Goal: Task Accomplishment & Management: Manage account settings

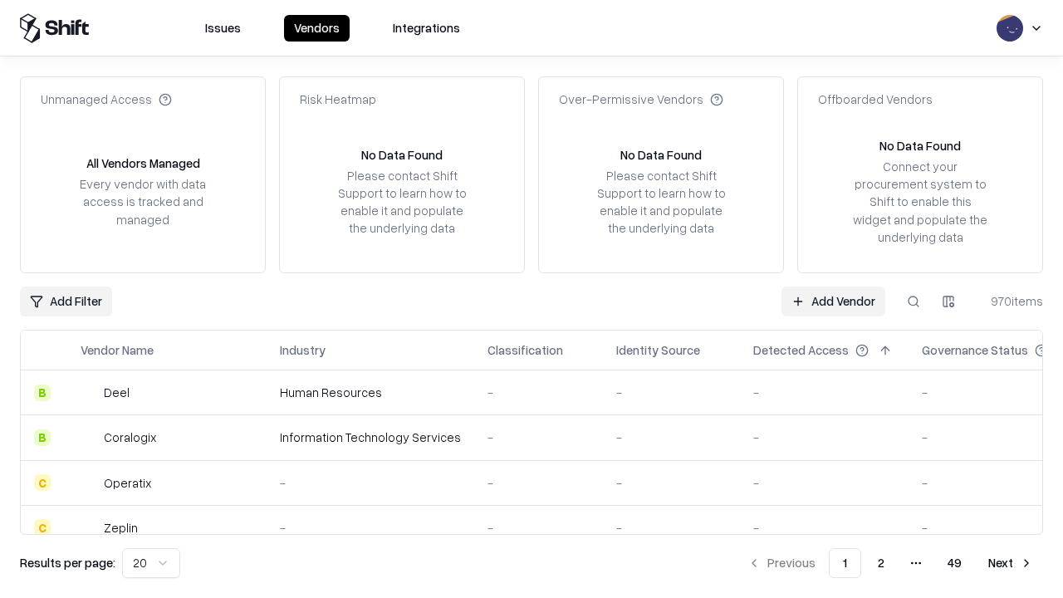
click at [833, 301] on link "Add Vendor" at bounding box center [834, 302] width 104 height 30
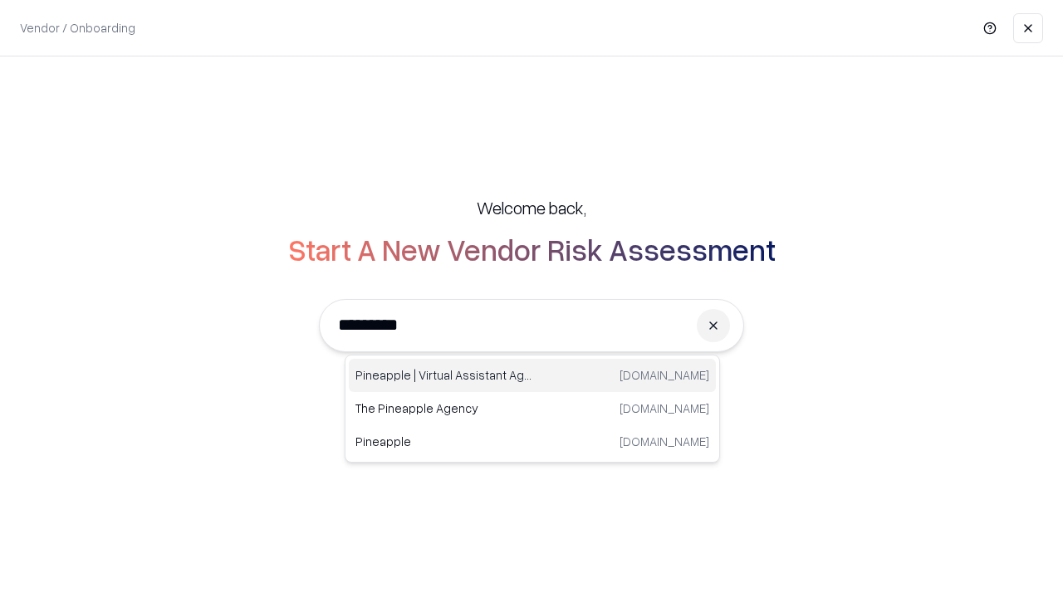
click at [532, 375] on div "Pineapple | Virtual Assistant Agency [DOMAIN_NAME]" at bounding box center [532, 375] width 367 height 33
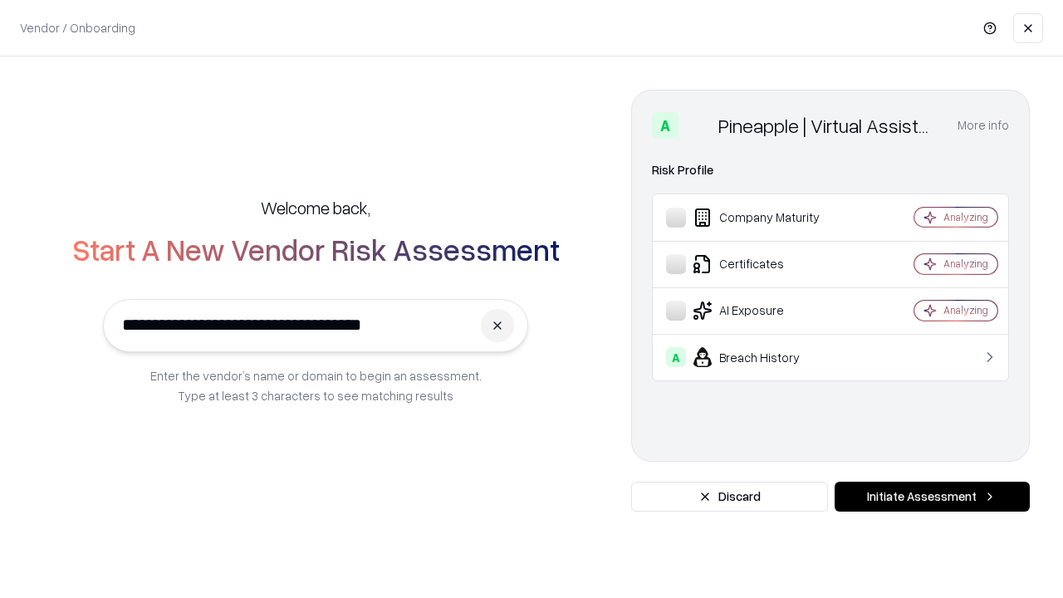
type input "**********"
click at [932, 497] on button "Initiate Assessment" at bounding box center [932, 497] width 195 height 30
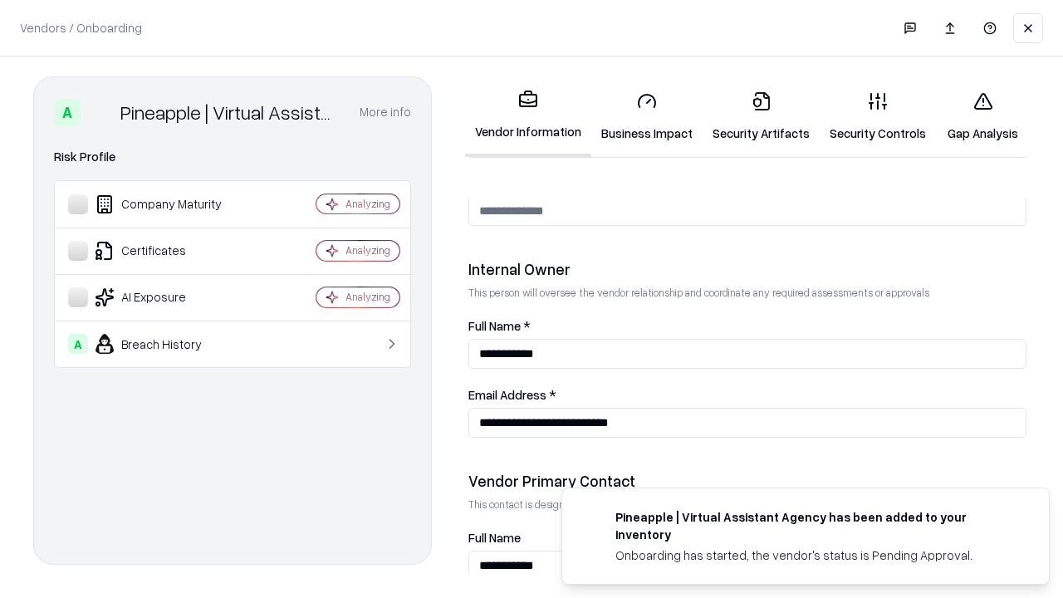
scroll to position [861, 0]
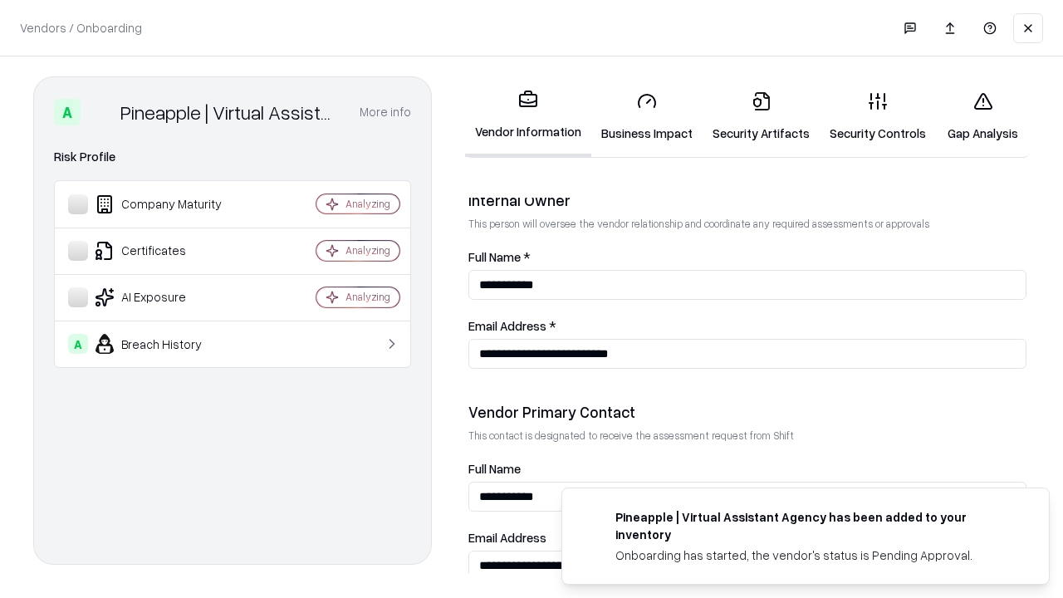
click at [647, 116] on link "Business Impact" at bounding box center [646, 116] width 111 height 77
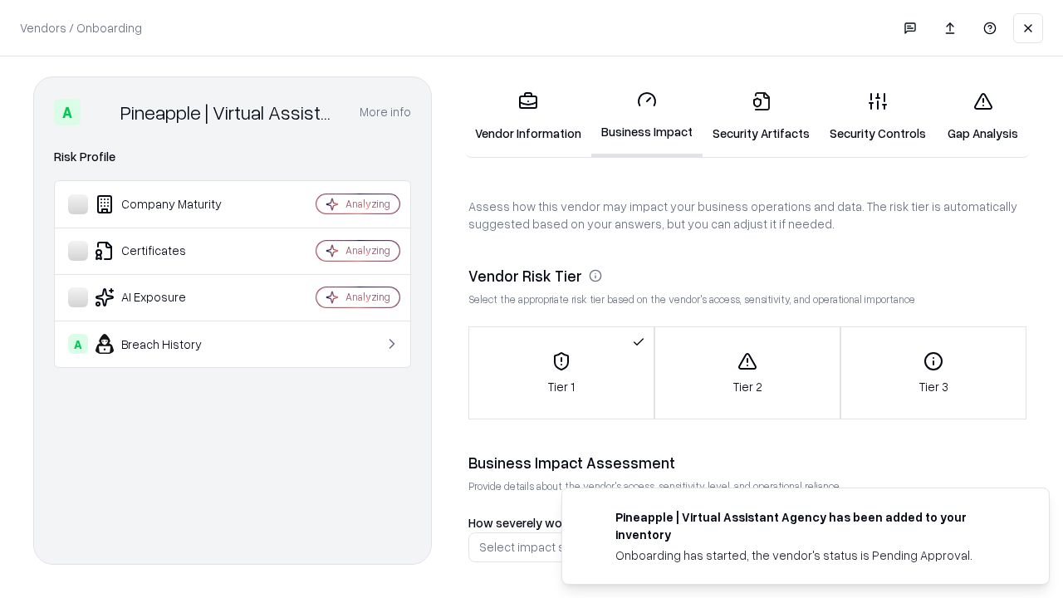
click at [761, 116] on link "Security Artifacts" at bounding box center [761, 116] width 117 height 77
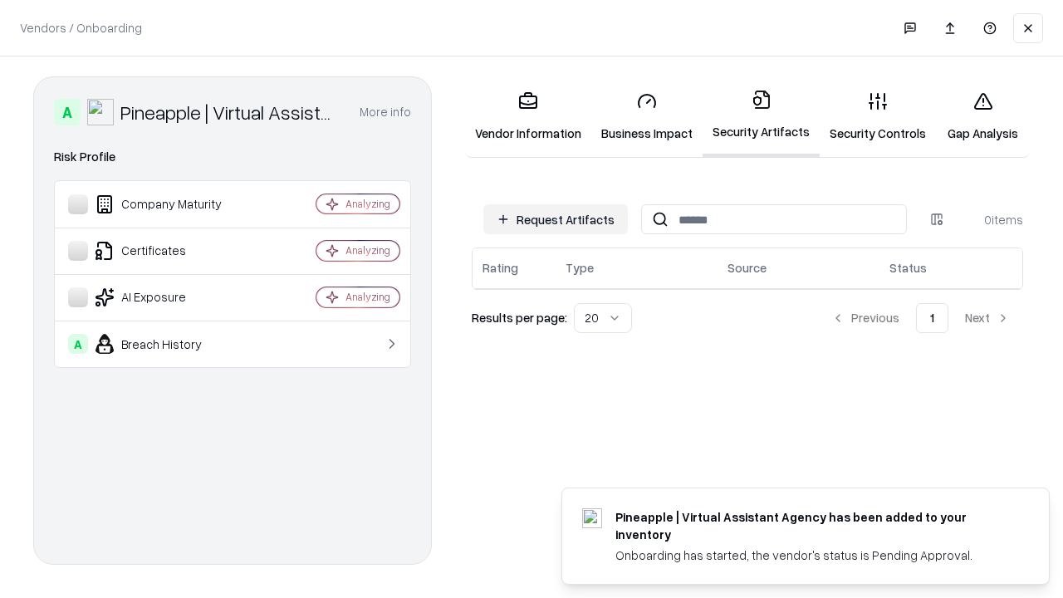
click at [556, 219] on button "Request Artifacts" at bounding box center [555, 219] width 145 height 30
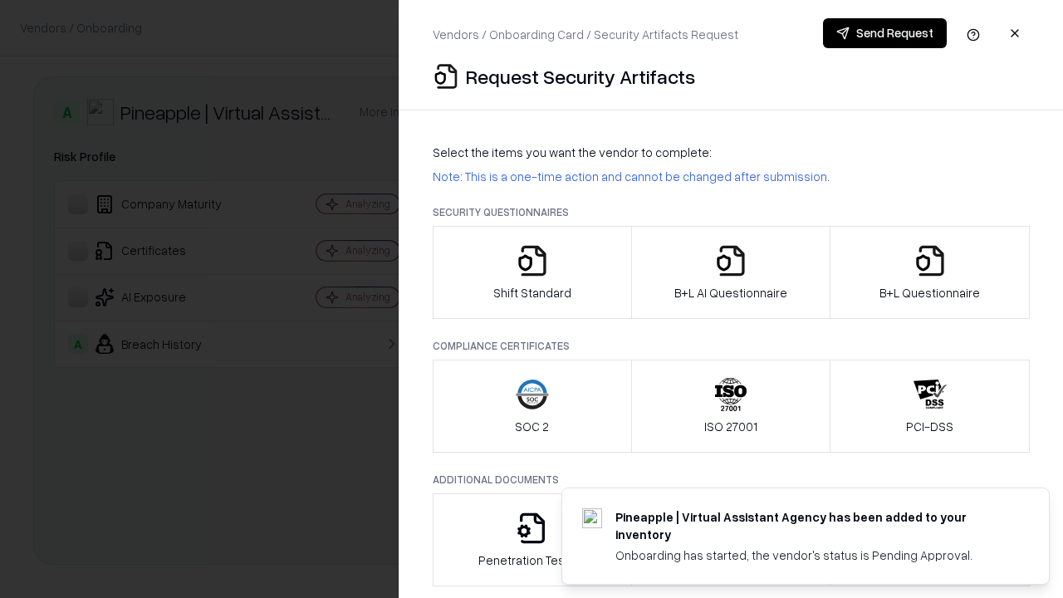
click at [532, 272] on icon "button" at bounding box center [532, 260] width 33 height 33
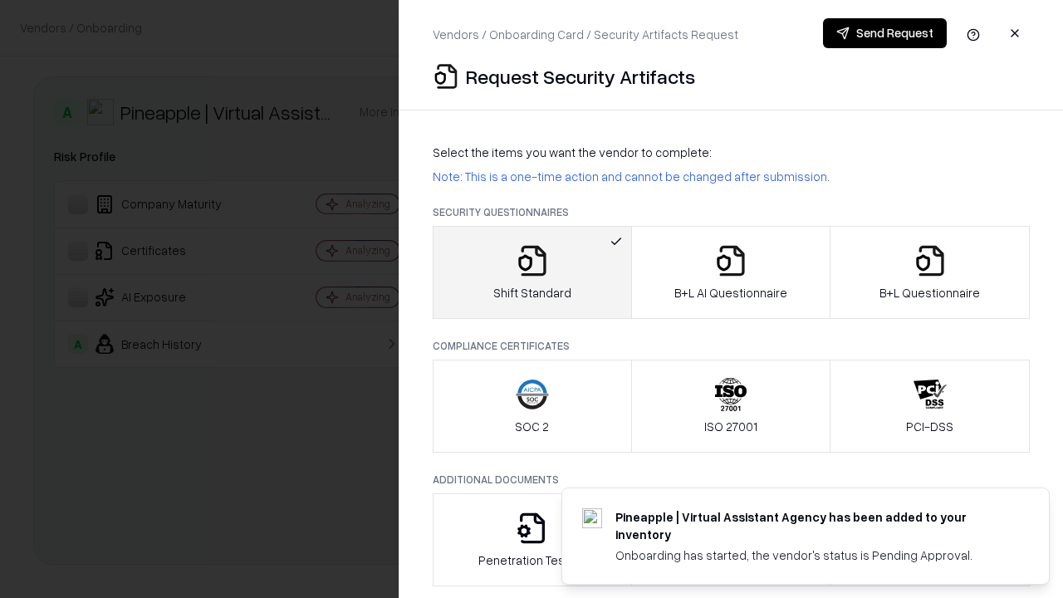
click at [885, 33] on button "Send Request" at bounding box center [885, 33] width 124 height 30
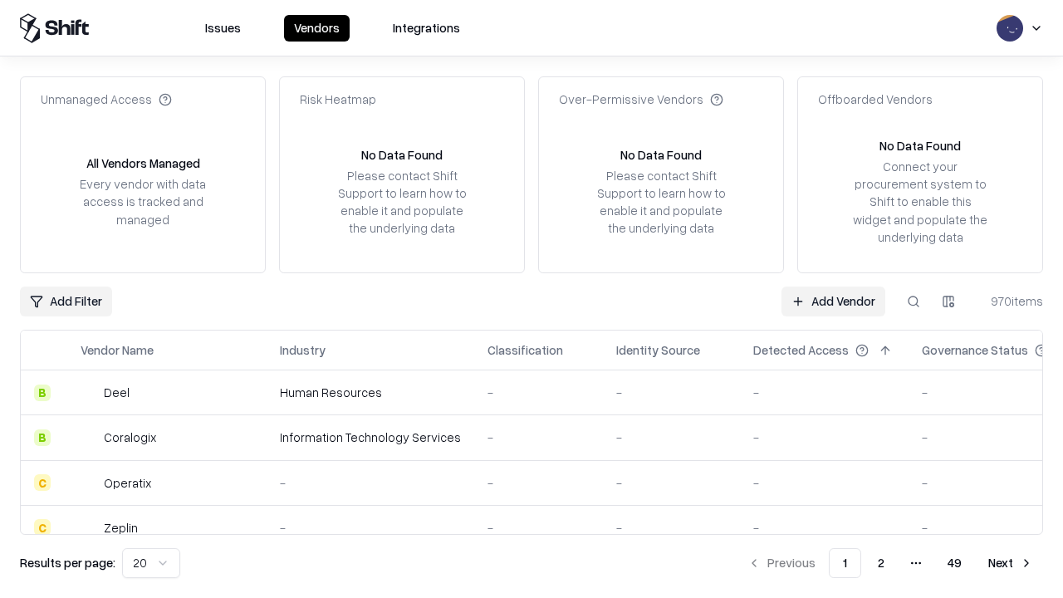
click at [914, 301] on button at bounding box center [914, 302] width 30 height 30
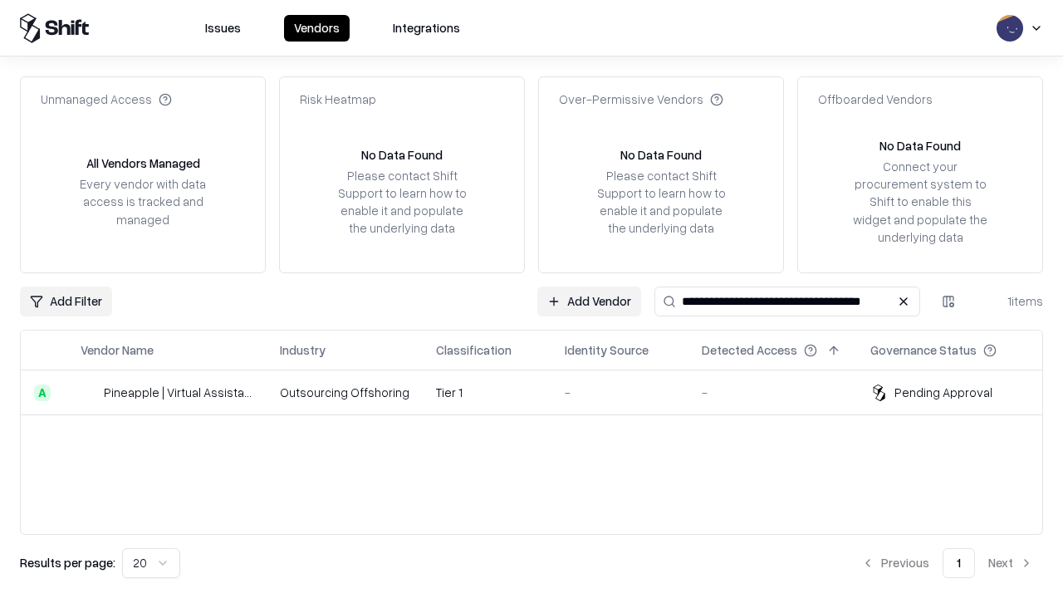
type input "**********"
click at [542, 392] on td "Tier 1" at bounding box center [487, 393] width 129 height 45
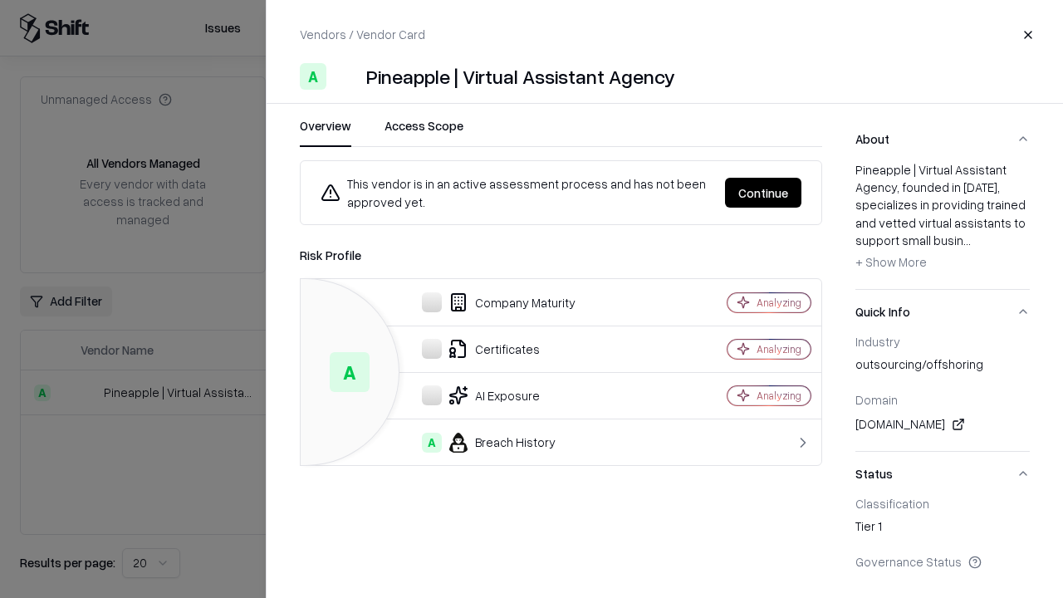
click at [763, 193] on button "Continue" at bounding box center [763, 193] width 76 height 30
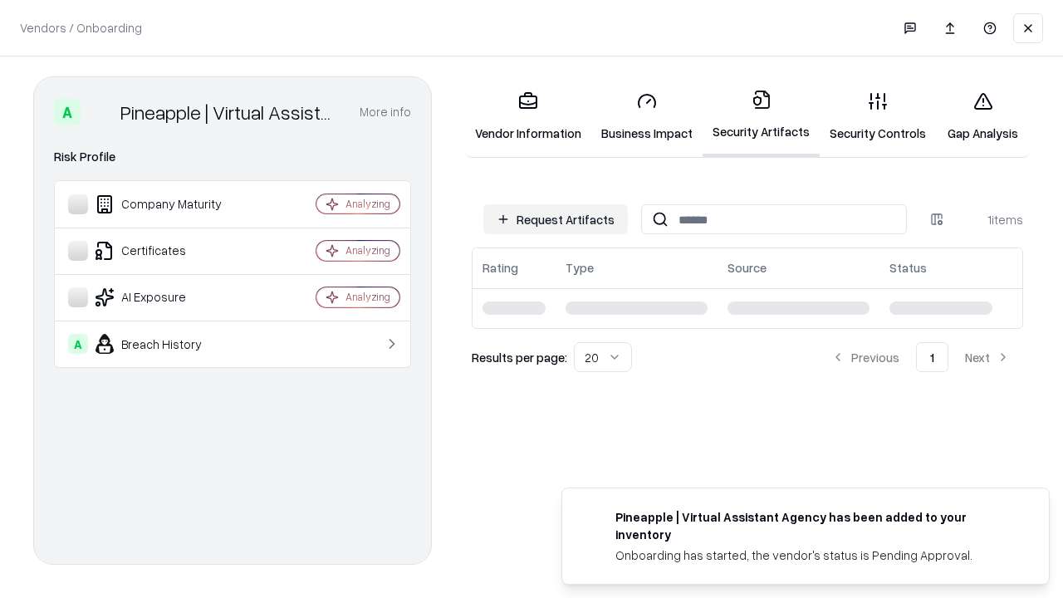
click at [983, 116] on link "Gap Analysis" at bounding box center [983, 116] width 94 height 77
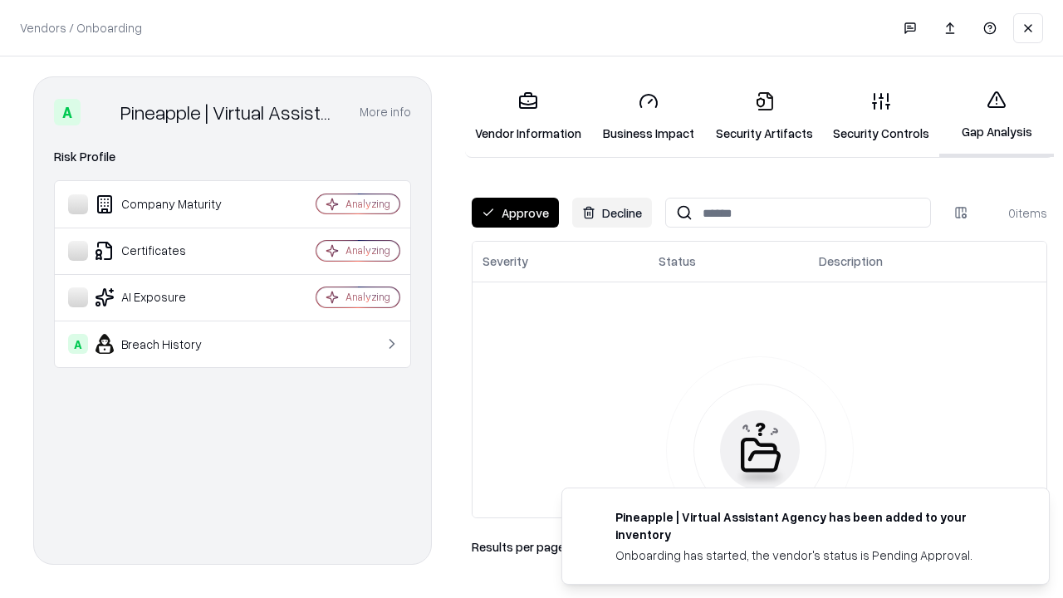
click at [515, 213] on button "Approve" at bounding box center [515, 213] width 87 height 30
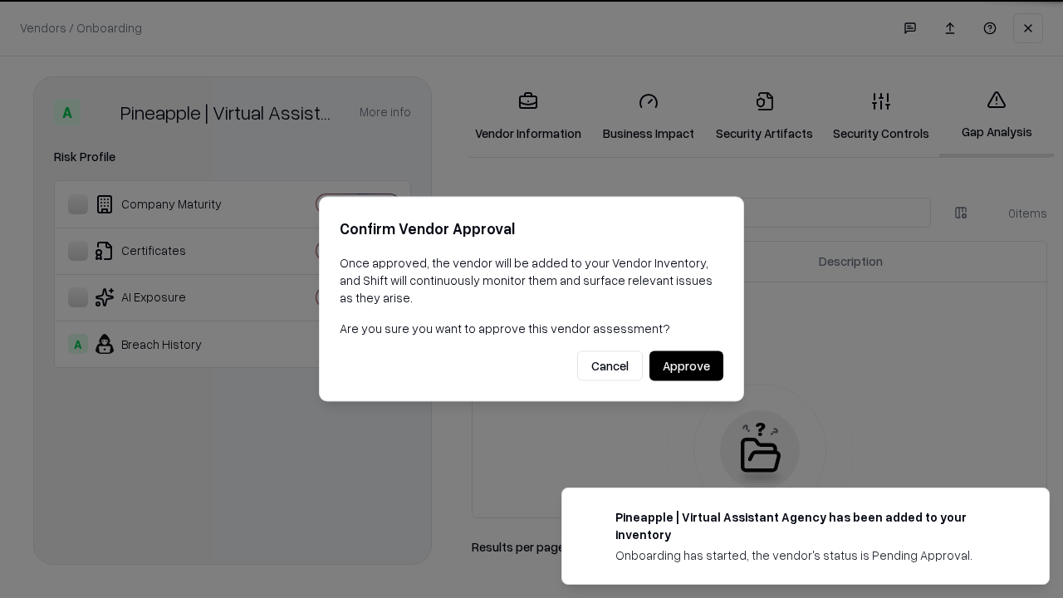
click at [686, 366] on button "Approve" at bounding box center [687, 366] width 74 height 30
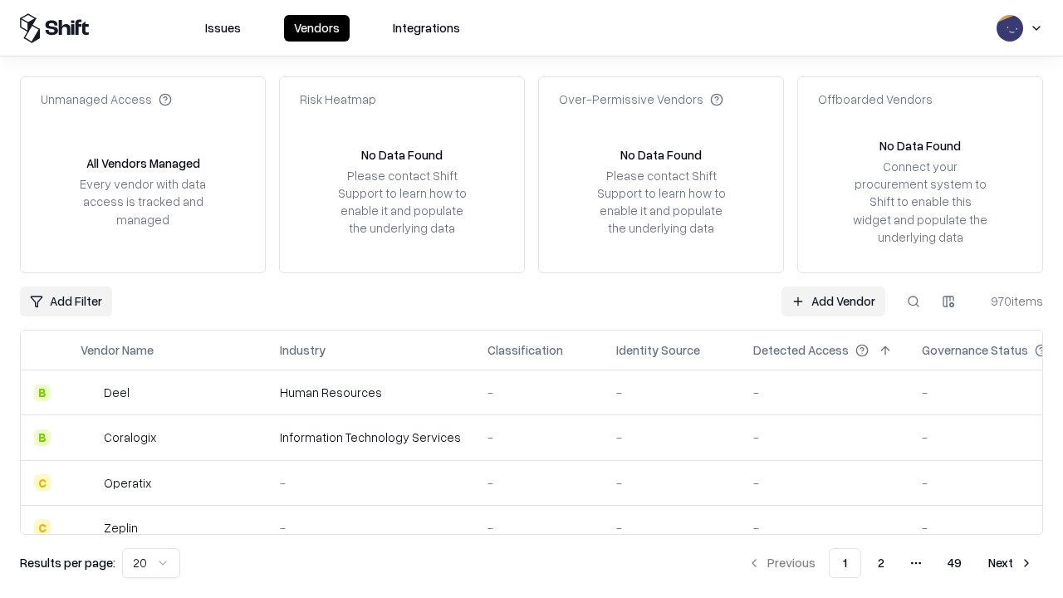
type input "**********"
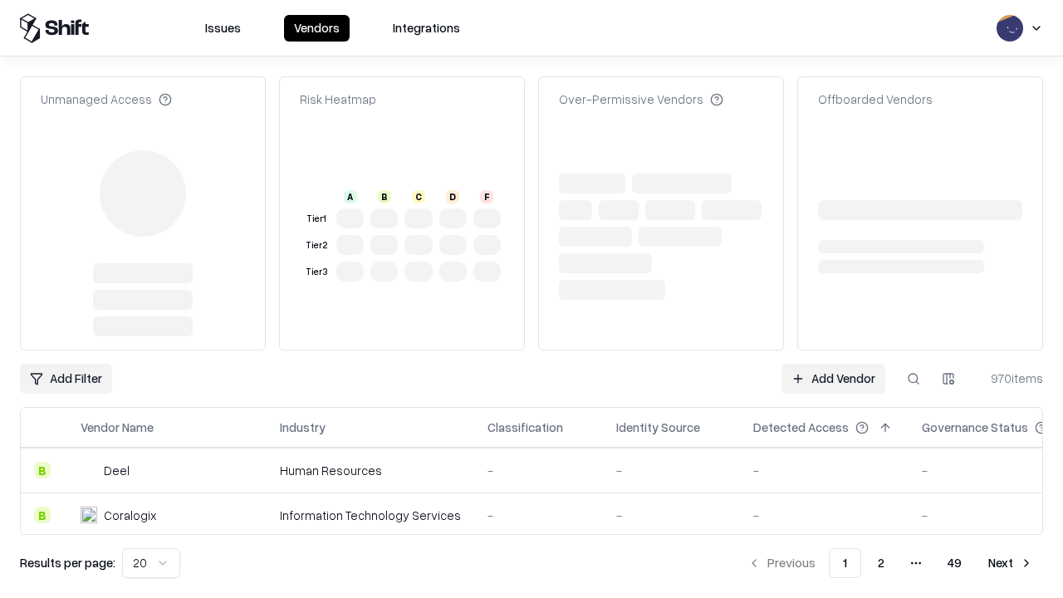
click at [833, 379] on link "Add Vendor" at bounding box center [834, 379] width 104 height 30
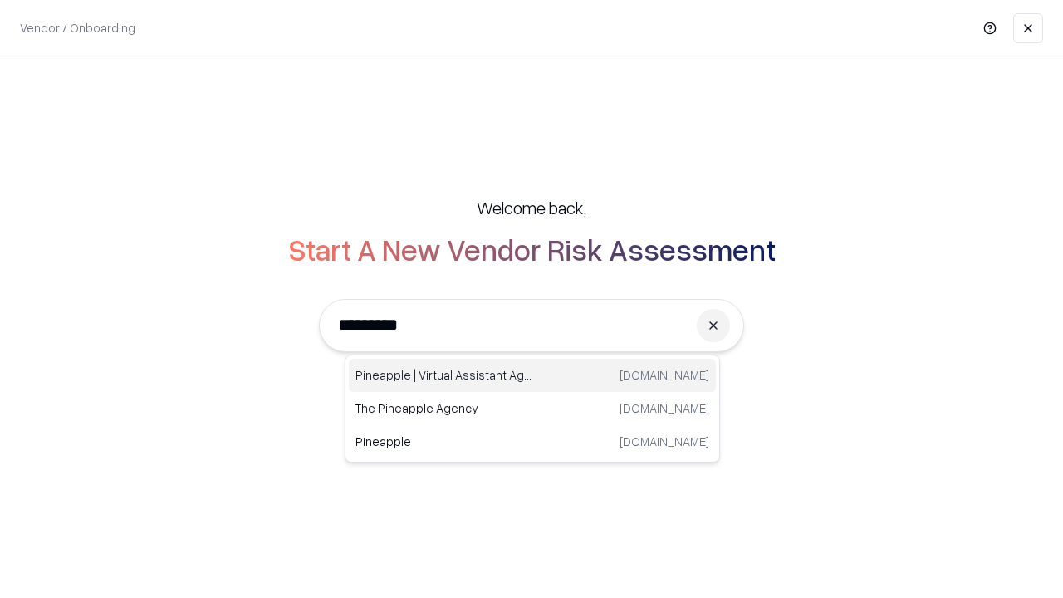
click at [532, 375] on div "Pineapple | Virtual Assistant Agency [DOMAIN_NAME]" at bounding box center [532, 375] width 367 height 33
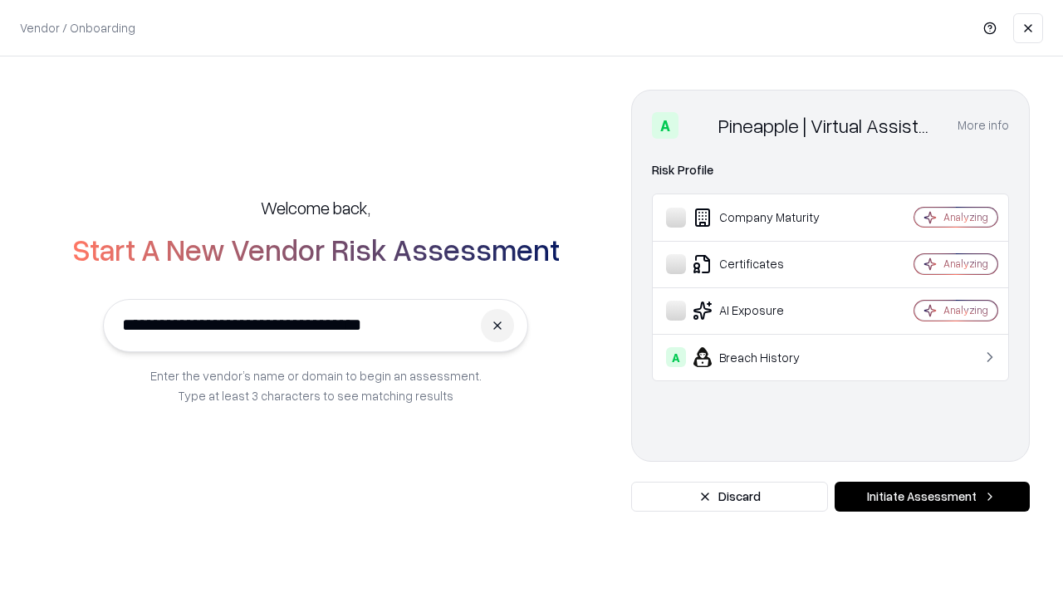
type input "**********"
click at [932, 497] on button "Initiate Assessment" at bounding box center [932, 497] width 195 height 30
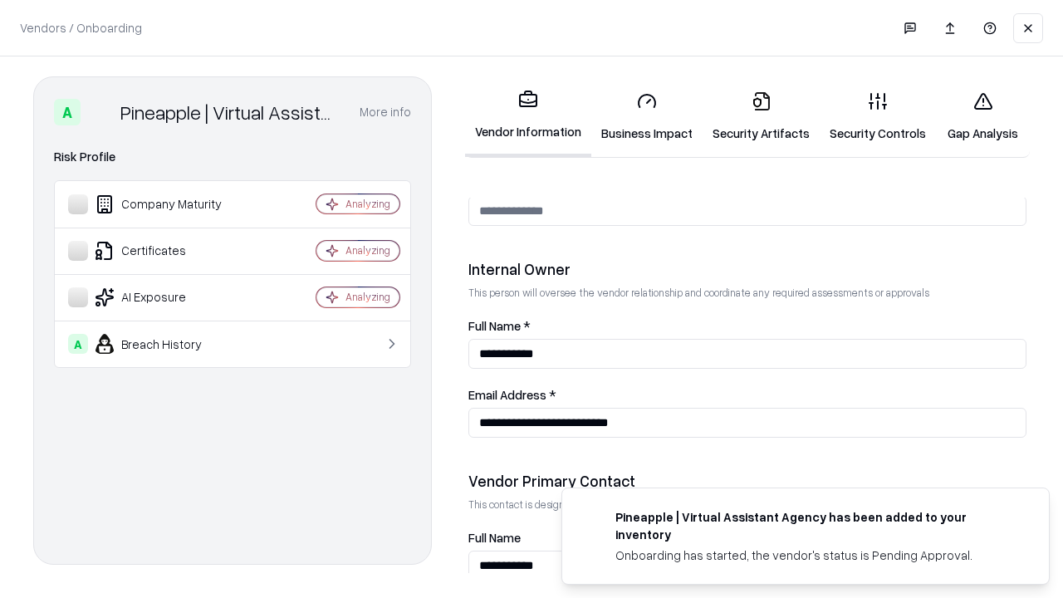
scroll to position [861, 0]
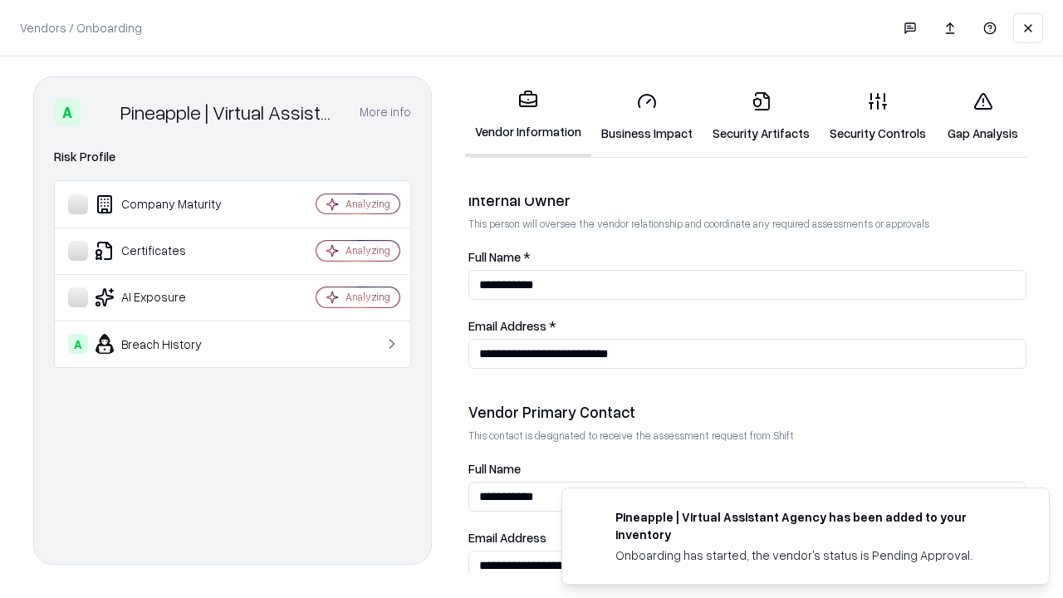
click at [983, 116] on link "Gap Analysis" at bounding box center [983, 116] width 94 height 77
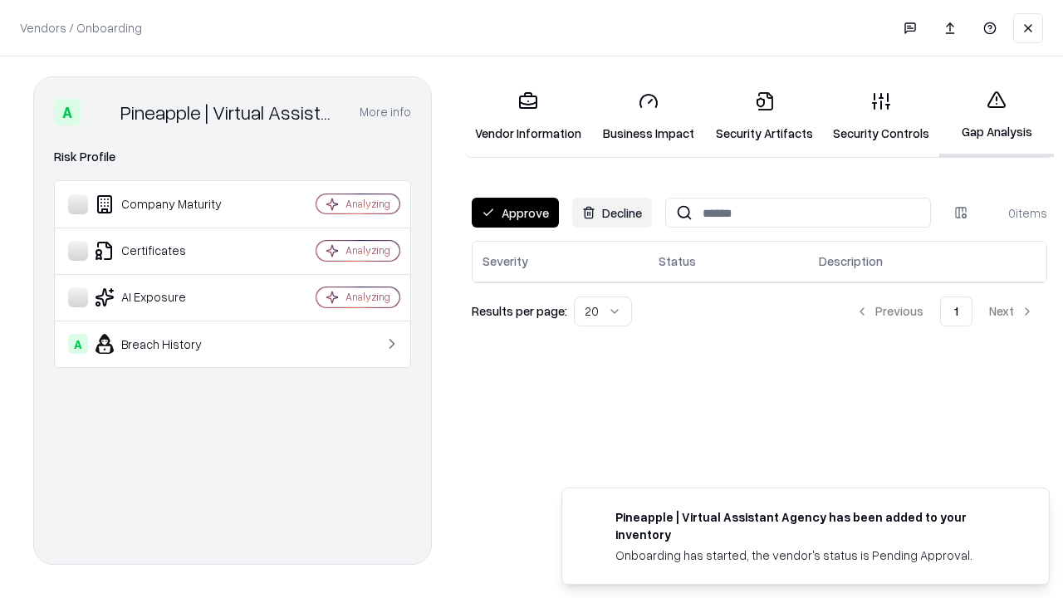
click at [515, 213] on button "Approve" at bounding box center [515, 213] width 87 height 30
